Goal: Navigation & Orientation: Find specific page/section

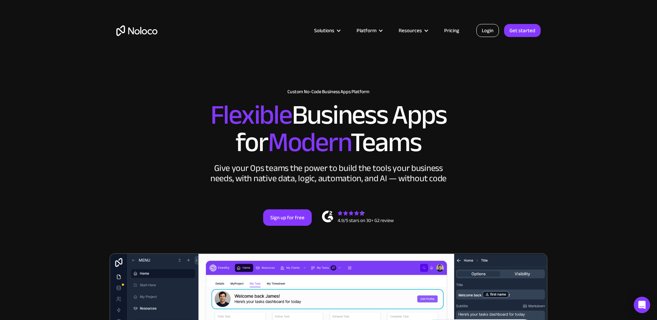
click at [484, 35] on link "Login" at bounding box center [488, 30] width 23 height 13
click at [491, 28] on link "Login" at bounding box center [488, 30] width 23 height 13
click at [496, 32] on link "Login" at bounding box center [488, 30] width 23 height 13
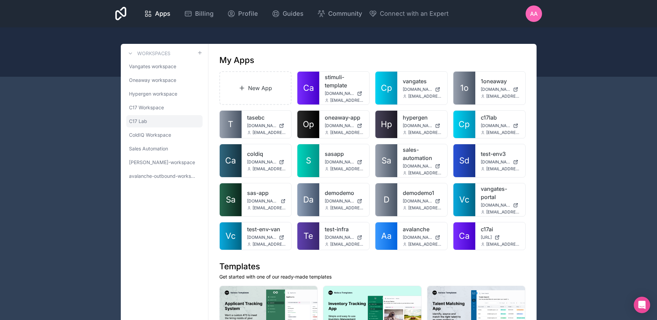
click at [172, 121] on link "C17 Lab" at bounding box center [164, 121] width 76 height 12
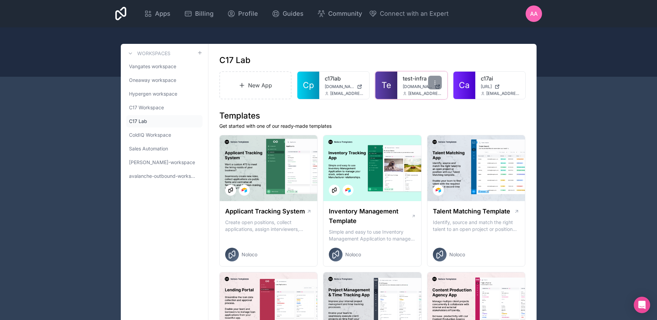
click at [397, 78] on link "Te" at bounding box center [387, 85] width 22 height 27
